Goal: Task Accomplishment & Management: Manage account settings

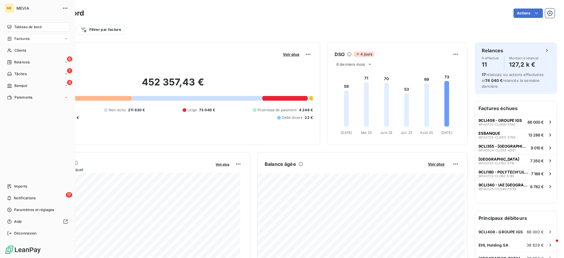
click at [12, 39] on div "Factures" at bounding box center [18, 38] width 22 height 5
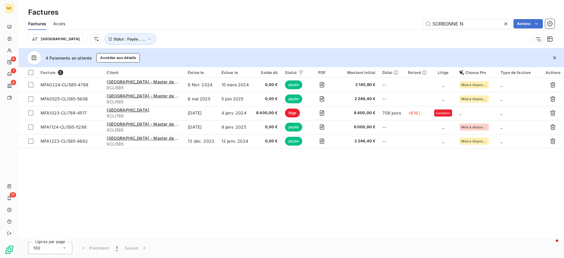
drag, startPoint x: 466, startPoint y: 23, endPoint x: 378, endPoint y: 9, distance: 88.9
click at [378, 9] on div "Factures Factures Avoirs SORBONNE N Actions Trier Statut : Payée , ..." at bounding box center [291, 24] width 545 height 48
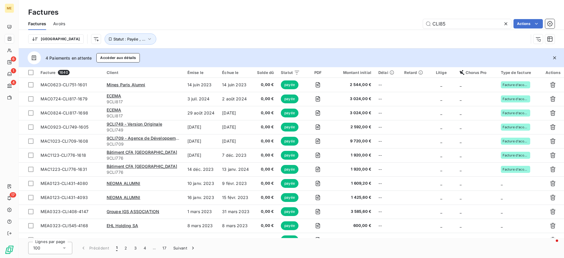
type input "CLI858"
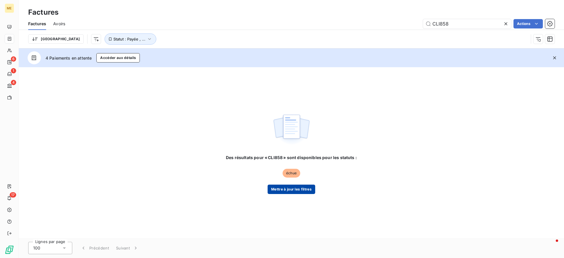
click at [286, 187] on button "Mettre à jour les filtres" at bounding box center [292, 189] width 48 height 9
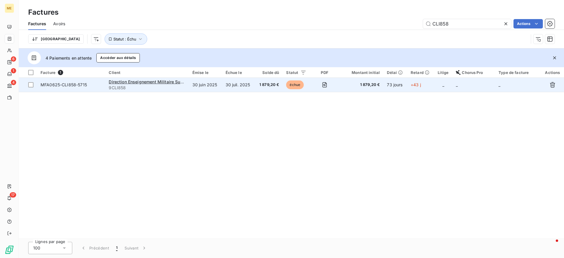
click at [185, 84] on div "Direction Enseignement Militaire Supérieur" at bounding box center [147, 82] width 76 height 6
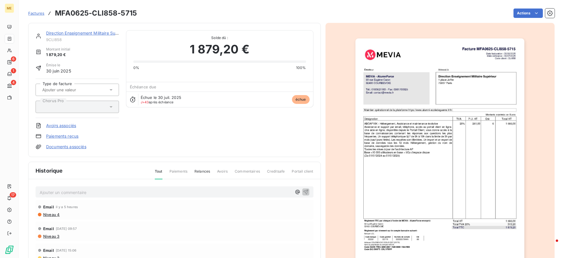
click at [72, 34] on link "Direction Enseignement Militaire Supérieur" at bounding box center [87, 33] width 83 height 5
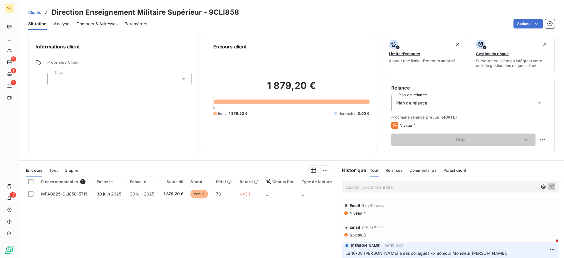
click at [104, 19] on div "Contacts & Adresses" at bounding box center [96, 24] width 41 height 12
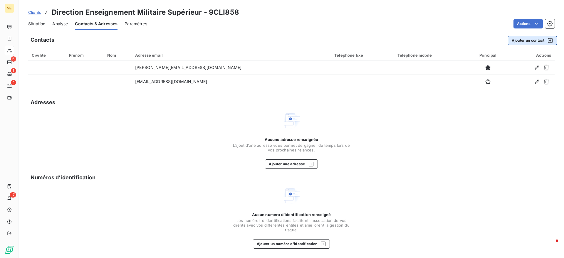
click at [540, 41] on button "Ajouter un contact" at bounding box center [532, 40] width 49 height 9
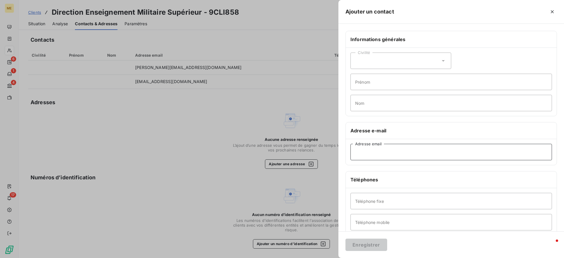
click at [378, 153] on input "Adresse email" at bounding box center [451, 152] width 202 height 16
paste input "christian.berlaimont@intradef.gouv.fr"
type input "christian.berlaimont@intradef.gouv.fr"
click at [369, 244] on button "Enregistrer" at bounding box center [366, 245] width 42 height 12
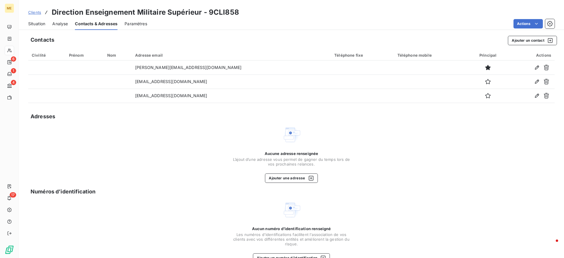
click at [41, 25] on span "Situation" at bounding box center [36, 24] width 17 height 6
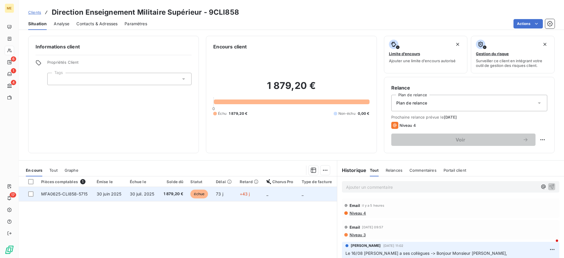
click at [97, 194] on span "30 juin 2025" at bounding box center [109, 194] width 25 height 5
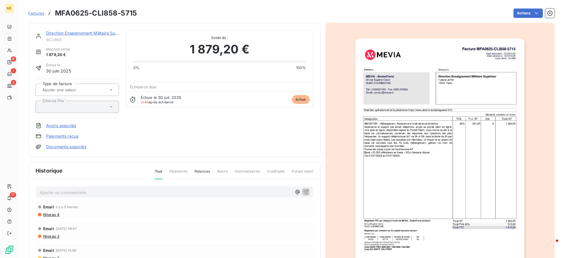
click at [145, 189] on p "Ajouter un commentaire ﻿" at bounding box center [166, 192] width 252 height 7
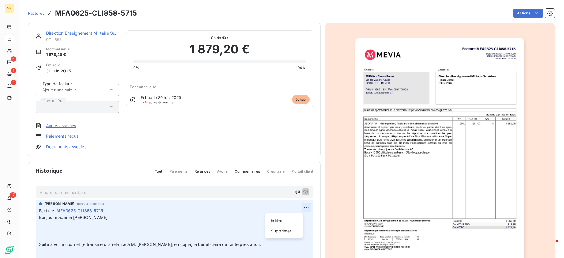
click at [296, 208] on html "ME 6 1 4 17 Factures MFA0625-CLI858-5715 Actions Direction Enseignement Militai…" at bounding box center [282, 129] width 564 height 258
click at [272, 222] on div "Editer" at bounding box center [283, 220] width 33 height 9
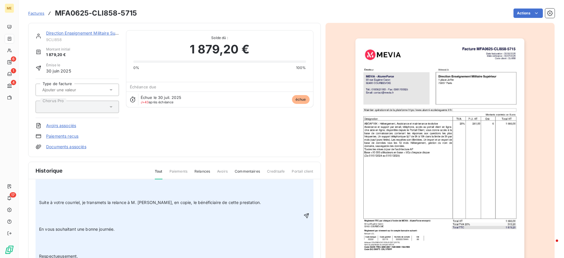
scroll to position [73, 0]
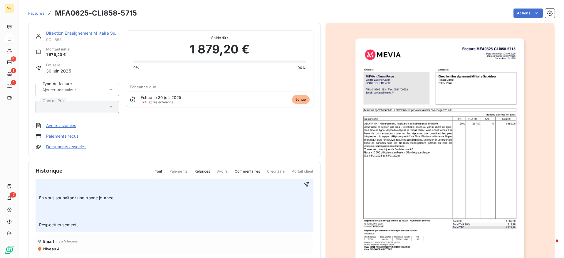
click at [59, 212] on p "Bonjour madame Niderkorn, ﻿ ﻿ Suite à votre courriel, je transmets la relance à…" at bounding box center [170, 184] width 263 height 87
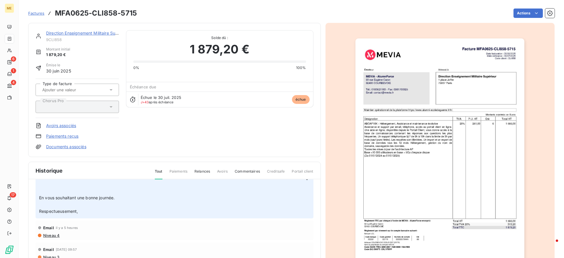
click at [61, 189] on p "Bonjour madame Niderkorn, Suite à votre courriel, je transmets la relance à M. …" at bounding box center [170, 178] width 263 height 74
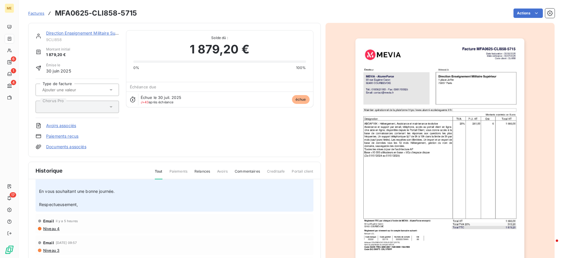
scroll to position [37, 0]
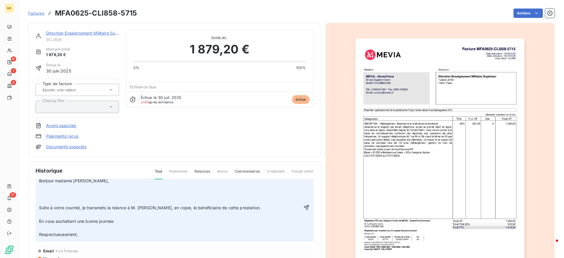
click at [52, 194] on p "Bonjour madame Niderkorn, Suite à votre courriel, je transmets la relance à M. …" at bounding box center [170, 208] width 263 height 61
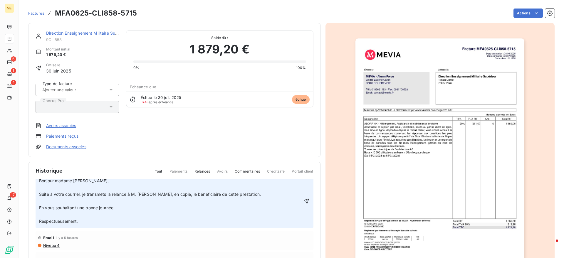
click at [39, 181] on div "Anne-Laure Niderkorn il y a 1 seconde Facture : MFA0625-CLI858-5715 Bonjour mad…" at bounding box center [175, 195] width 278 height 65
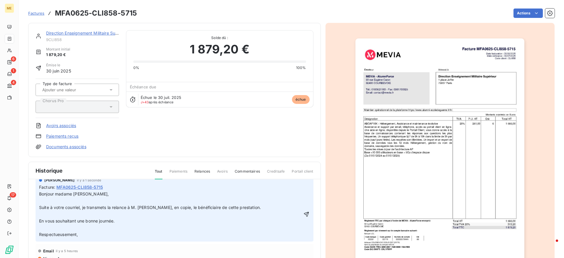
click at [40, 192] on span "Bonjour madame Niderkorn, Suite à votre courriel, je transmets la relance à M. …" at bounding box center [150, 214] width 222 height 45
click at [38, 186] on div "Anne-Laure Niderkorn il y a 1 seconde Facture : MFA0625-CLI858-5715 Bonjour mad…" at bounding box center [175, 209] width 278 height 65
click at [40, 193] on span "Bonjour madame Niderkorn, Suite à votre courriel, je transmets la relance à M. …" at bounding box center [150, 214] width 222 height 45
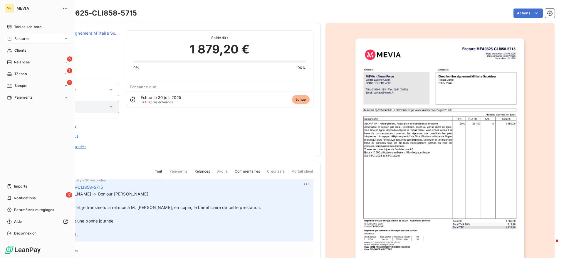
click at [8, 37] on icon at bounding box center [10, 39] width 4 height 4
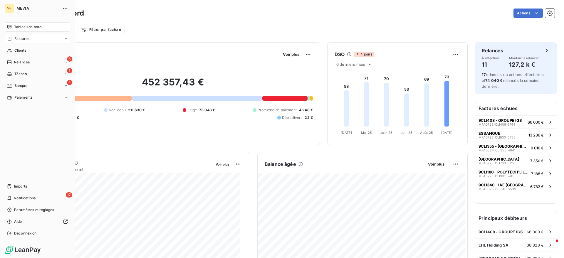
click at [16, 38] on span "Factures" at bounding box center [21, 38] width 15 height 5
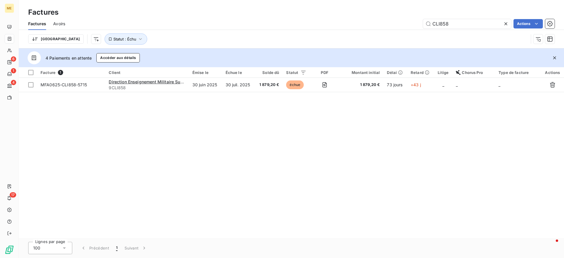
drag, startPoint x: 466, startPoint y: 21, endPoint x: 347, endPoint y: 24, distance: 118.7
click at [347, 24] on div "CLI858 Actions" at bounding box center [313, 23] width 482 height 9
type input "hybr"
click at [271, 93] on div "Facture 1 Client Émise le Échue le Solde dû Statut PDF Montant initial Délai Re…" at bounding box center [291, 152] width 545 height 171
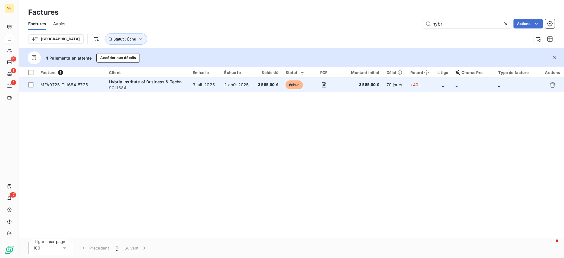
click at [268, 87] on span "3 585,60 €" at bounding box center [267, 85] width 21 height 6
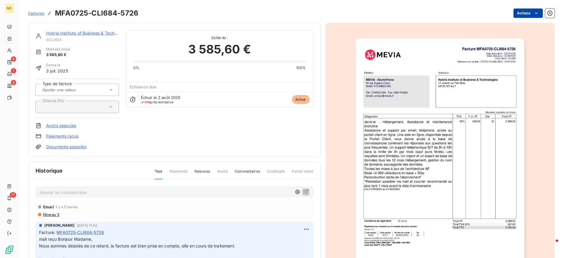
click at [526, 12] on html "ME 6 1 4 17 Factures MFA0725-CLI684-5726 Actions Hybria Institute of Business &…" at bounding box center [282, 129] width 564 height 258
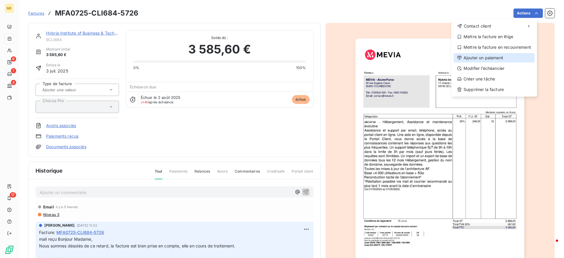
click at [480, 57] on div "Ajouter un paiement" at bounding box center [494, 57] width 81 height 9
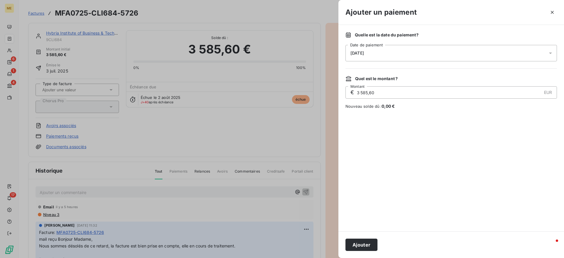
click at [411, 59] on div "[DATE]" at bounding box center [451, 53] width 212 height 16
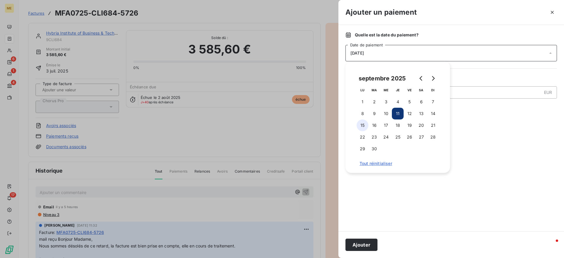
click at [367, 125] on button "15" at bounding box center [363, 126] width 12 height 12
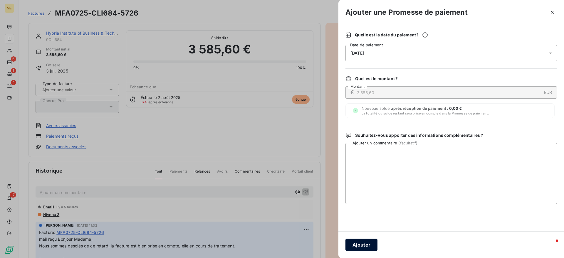
click at [370, 246] on button "Ajouter" at bounding box center [361, 245] width 32 height 12
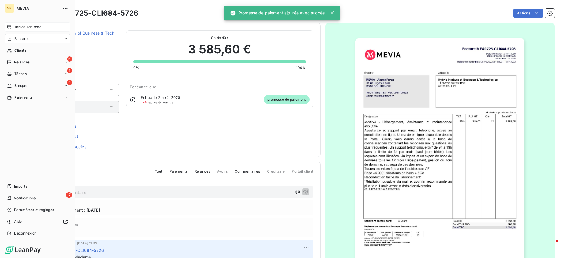
click at [10, 25] on icon at bounding box center [9, 27] width 5 height 5
